Goal: Transaction & Acquisition: Purchase product/service

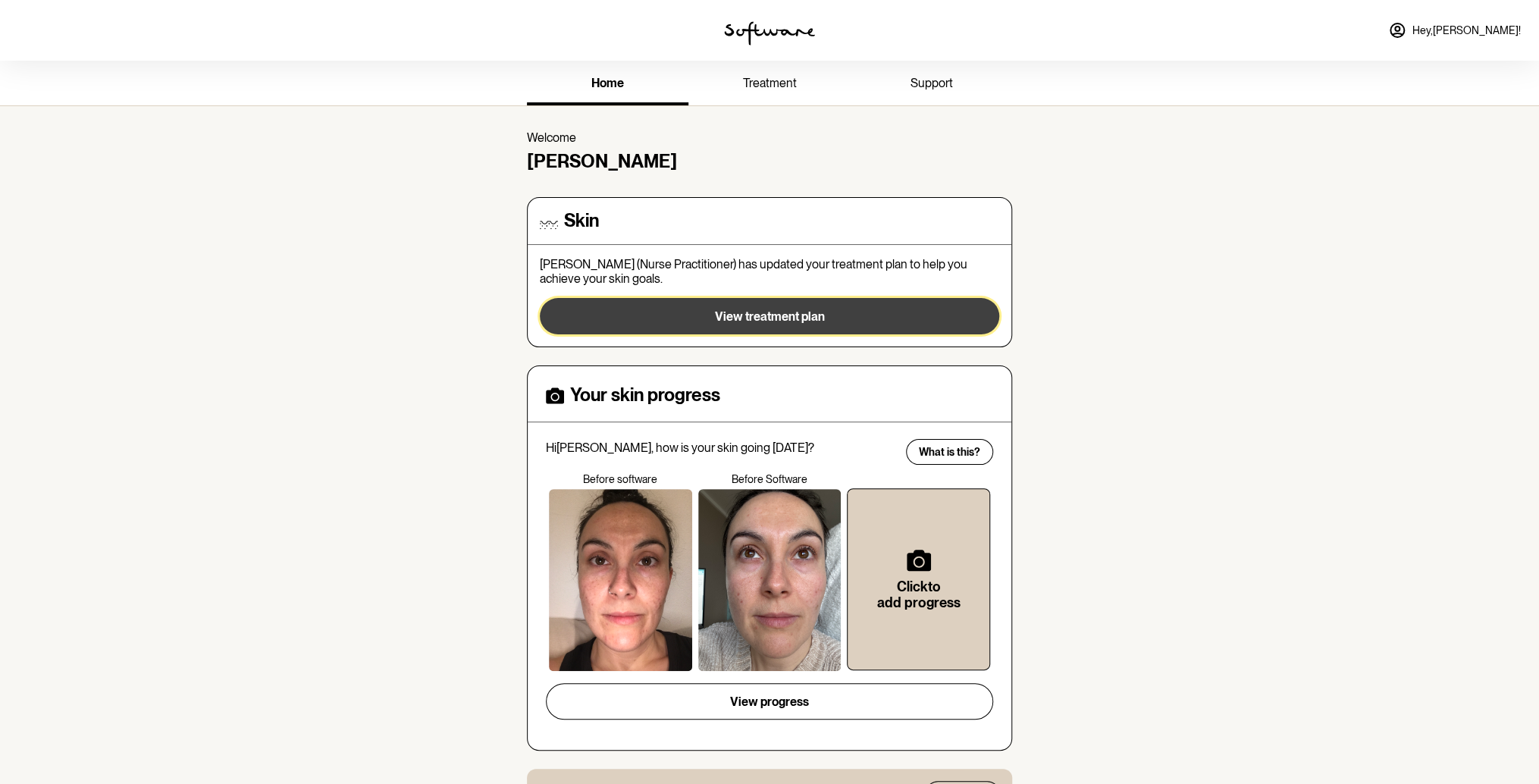
click at [805, 313] on span "View treatment plan" at bounding box center [769, 316] width 110 height 14
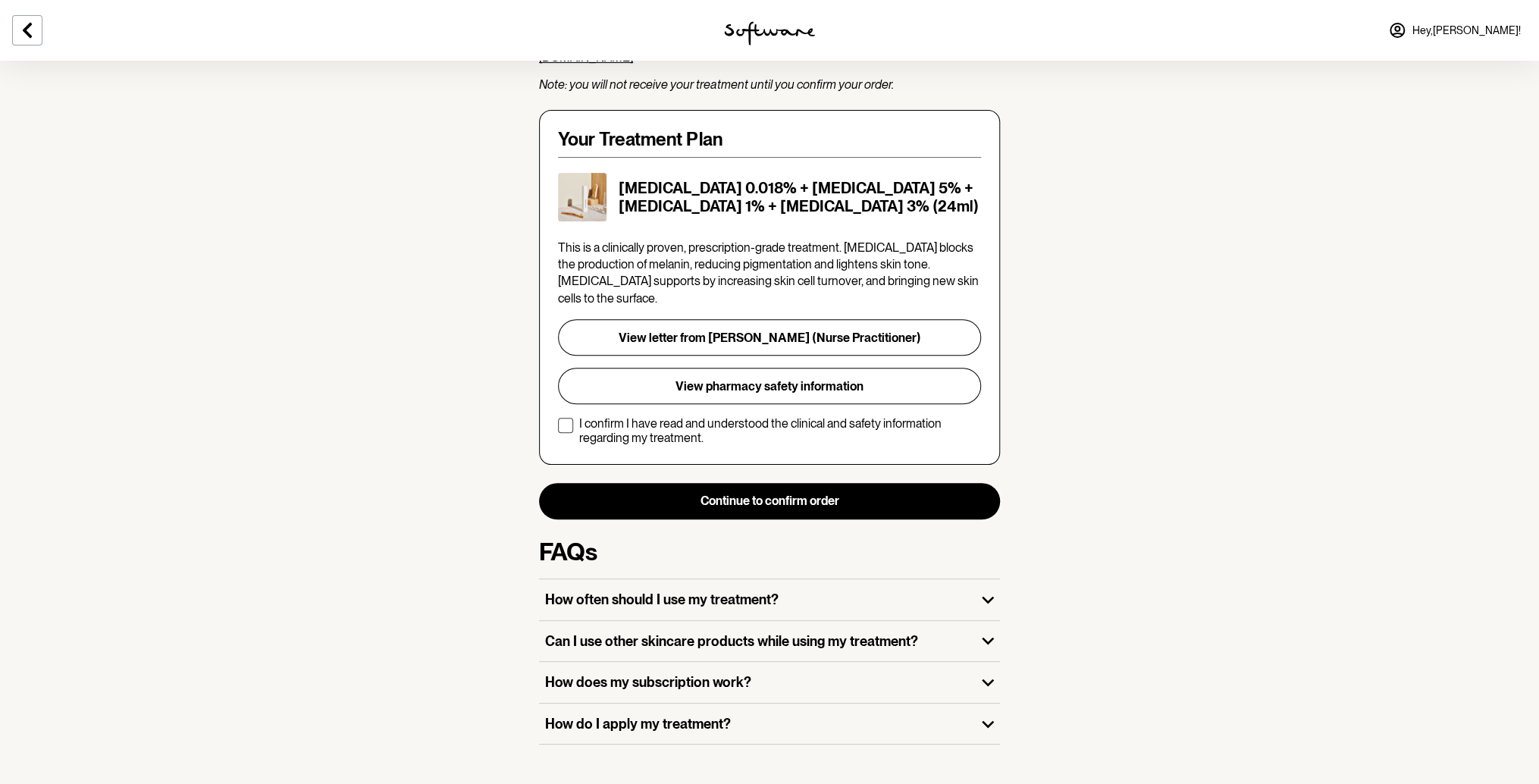
scroll to position [264, 0]
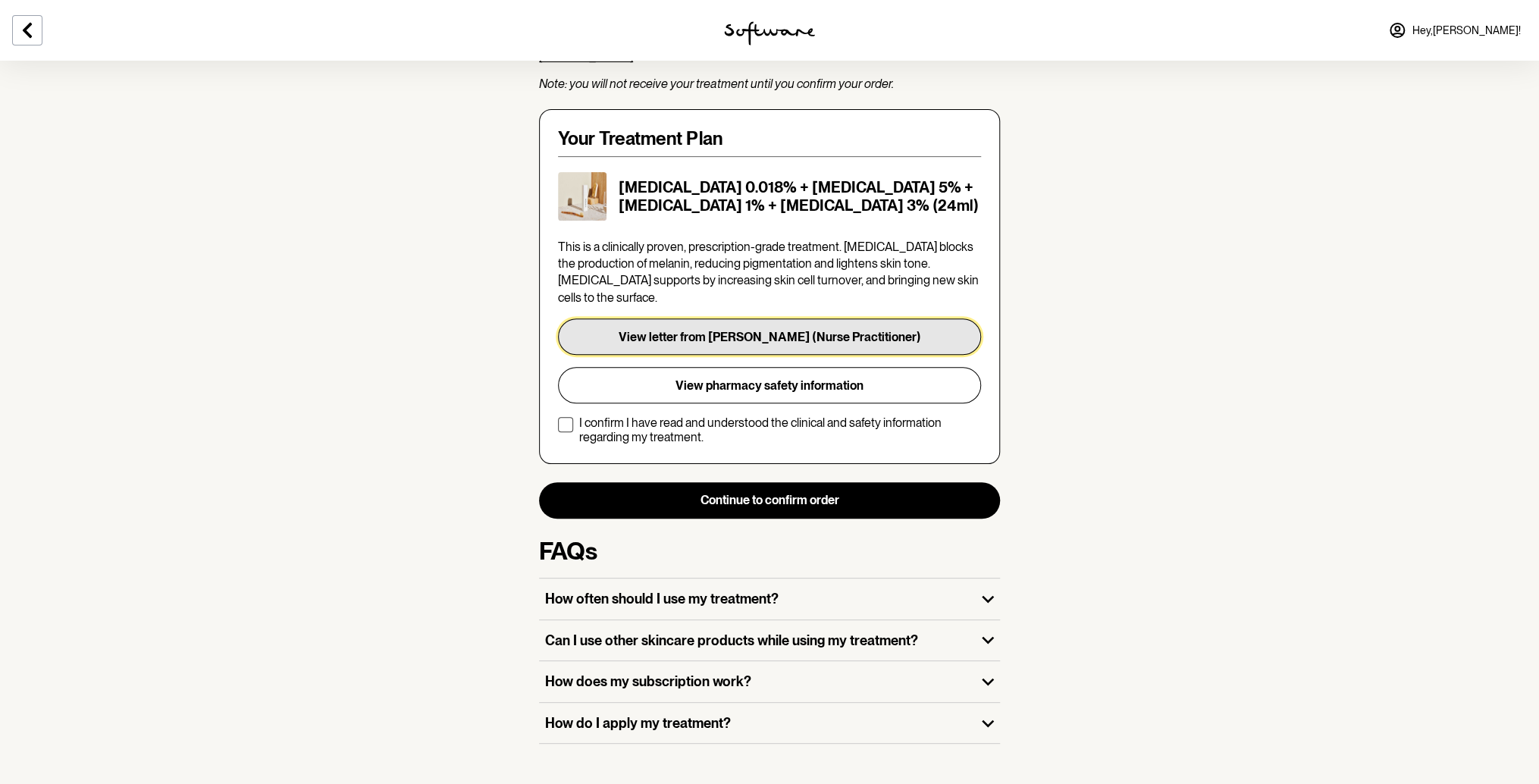
click at [765, 318] on button "View letter from [PERSON_NAME] (Nurse Practitioner)" at bounding box center [769, 337] width 423 height 37
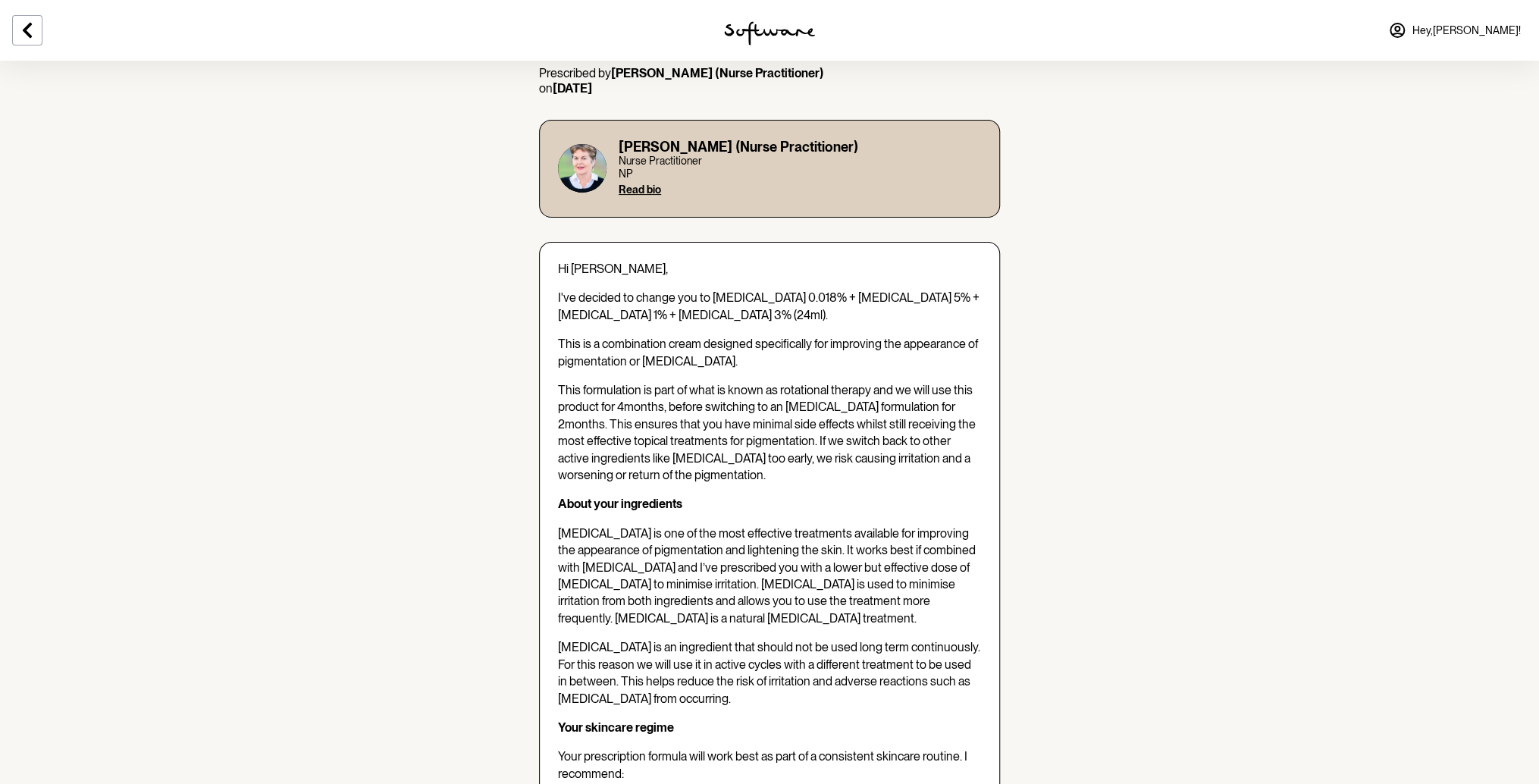
scroll to position [201, 0]
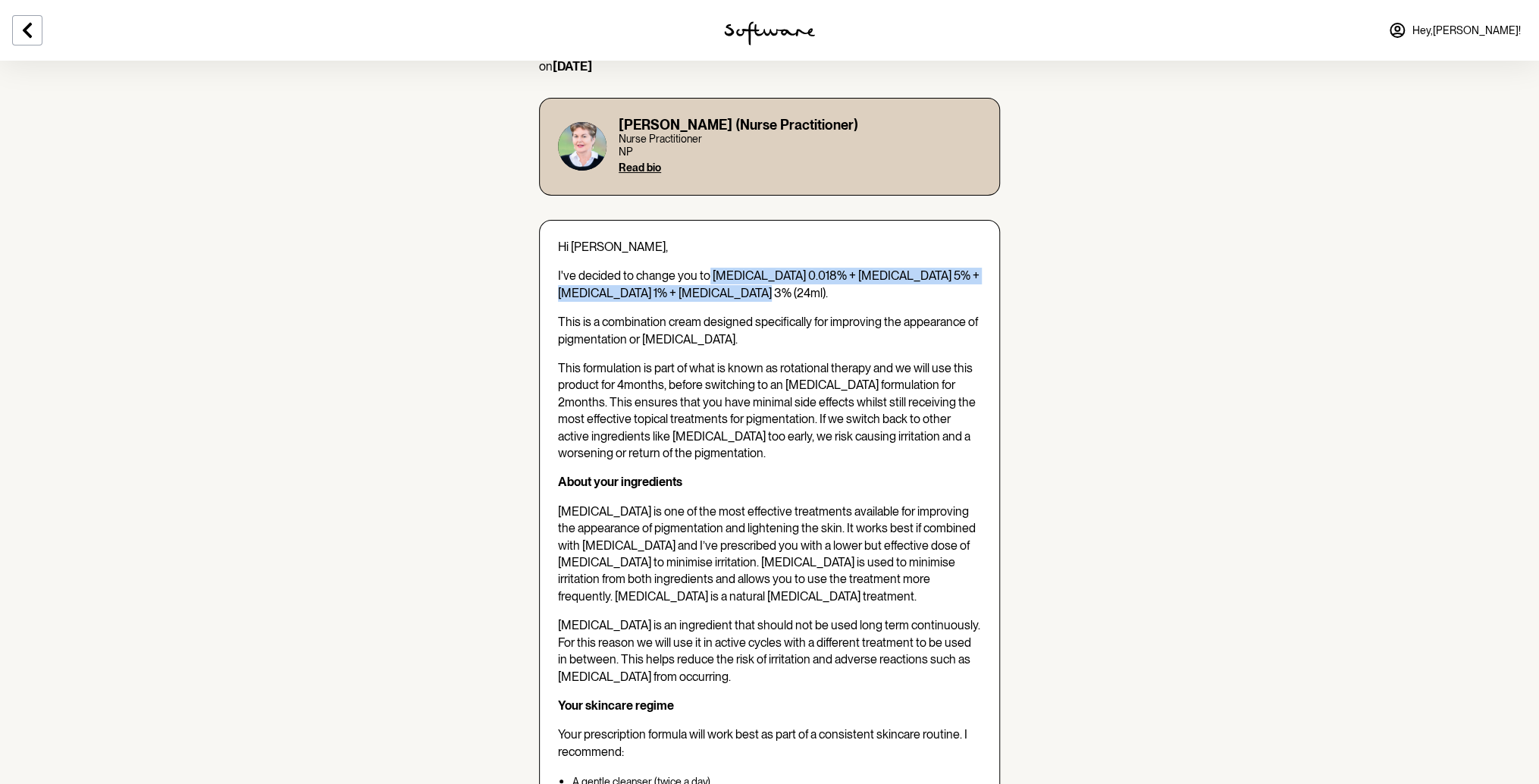
drag, startPoint x: 708, startPoint y: 272, endPoint x: 795, endPoint y: 289, distance: 88.6
click at [795, 289] on p "I've decided to change you to [MEDICAL_DATA] 0.018% + [MEDICAL_DATA] 5% + [MEDI…" at bounding box center [769, 284] width 423 height 34
copy span "[MEDICAL_DATA] 0.018% + [MEDICAL_DATA] 5% + [MEDICAL_DATA] 1% + [MEDICAL_DATA] …"
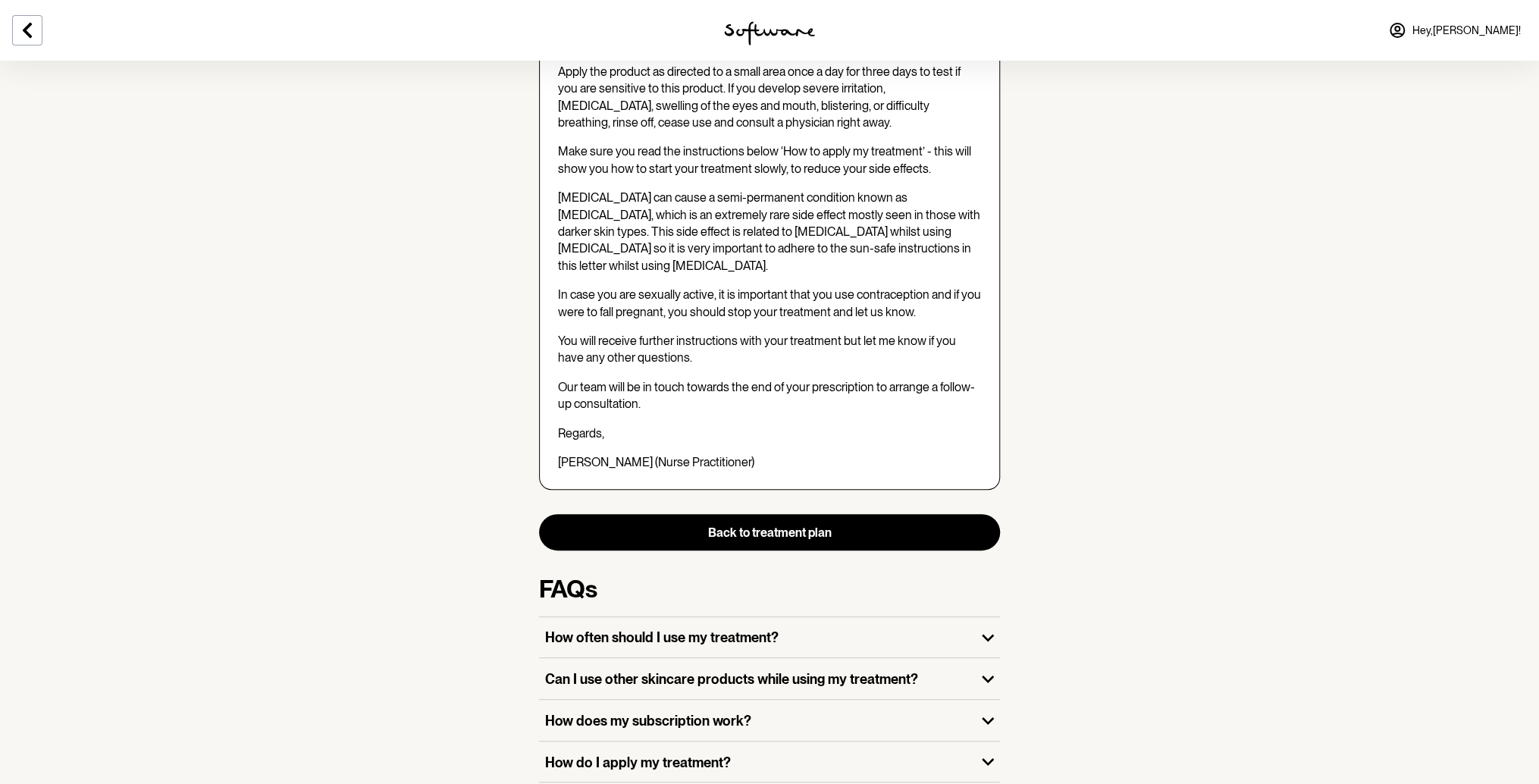
scroll to position [1706, 0]
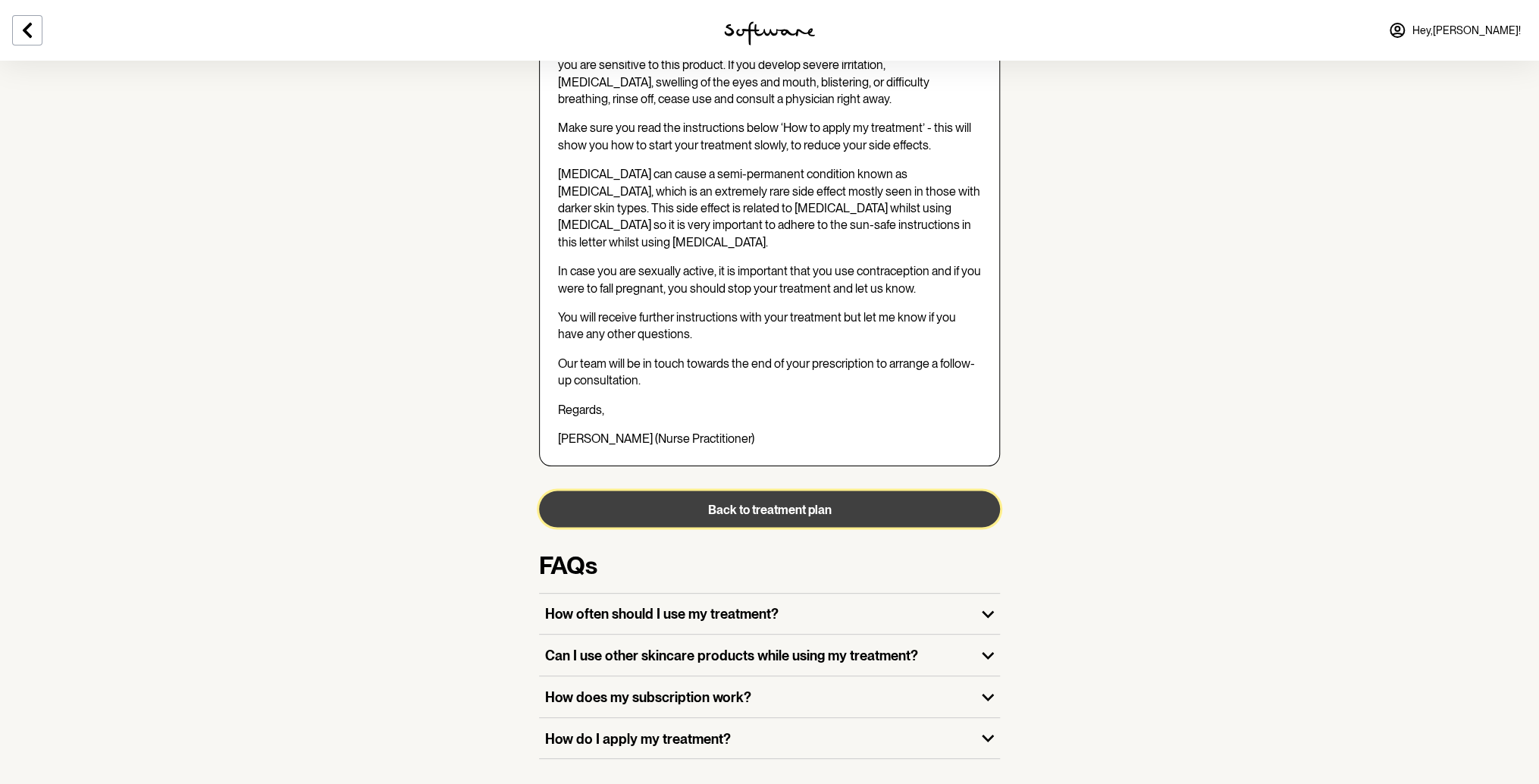
click at [784, 491] on button "Back to treatment plan" at bounding box center [769, 509] width 461 height 37
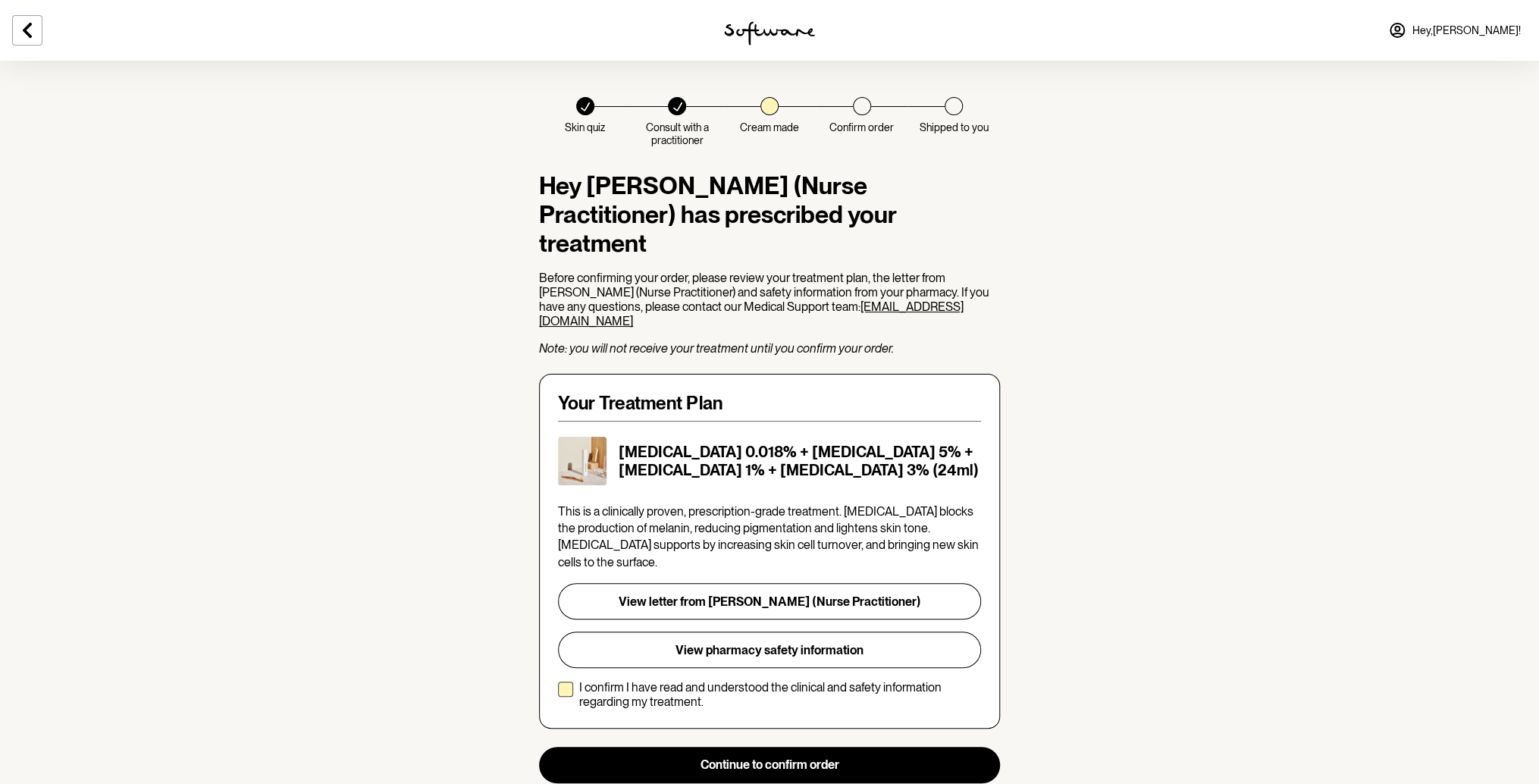
click at [569, 681] on span at bounding box center [565, 689] width 15 height 15
click at [558, 695] on input "I confirm I have read and understood the clinical and safety information regard…" at bounding box center [557, 695] width 1 height 1
checkbox input "true"
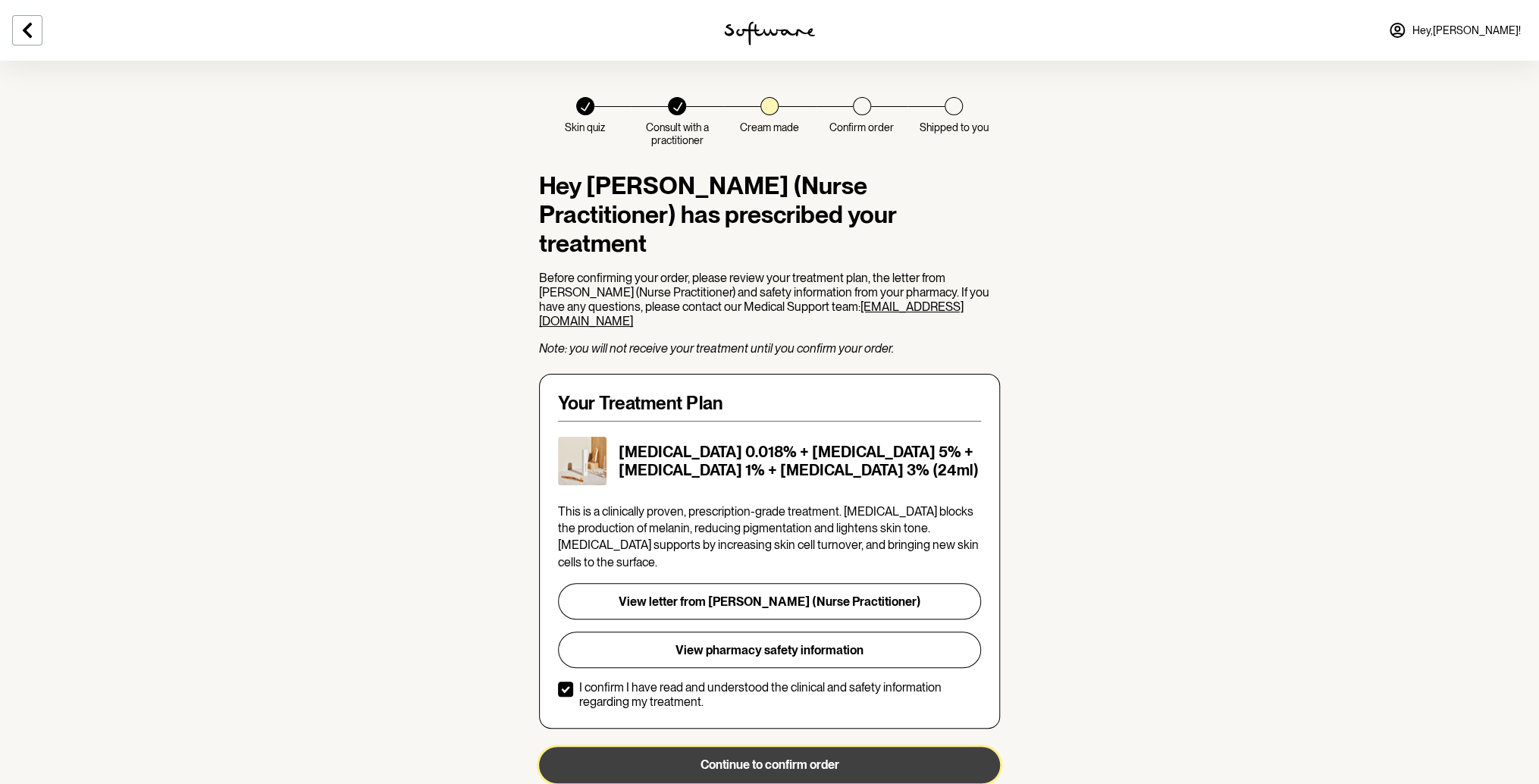
click at [761, 746] on button "Continue to confirm order" at bounding box center [769, 765] width 461 height 37
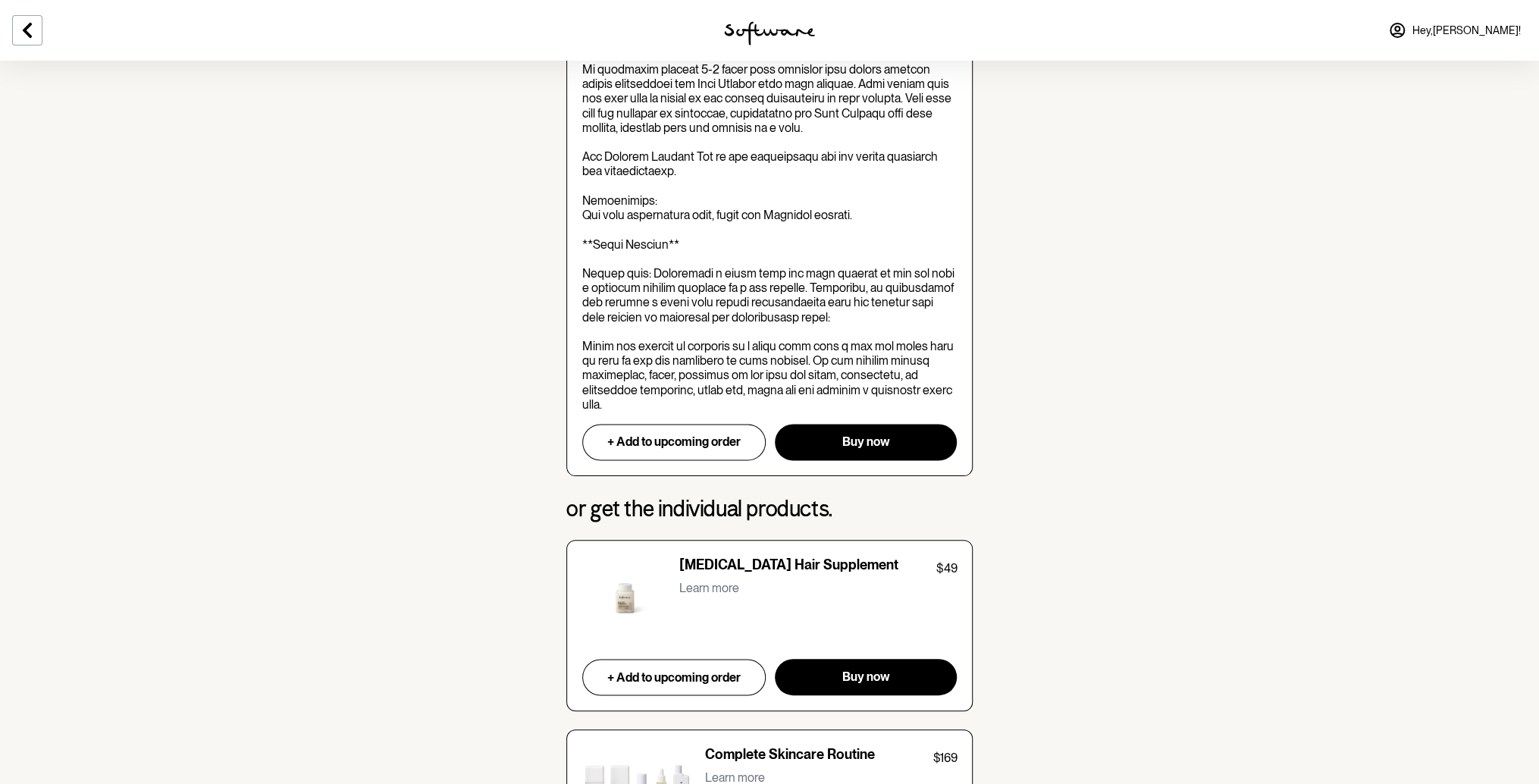
scroll to position [834, 0]
